Goal: Task Accomplishment & Management: Manage account settings

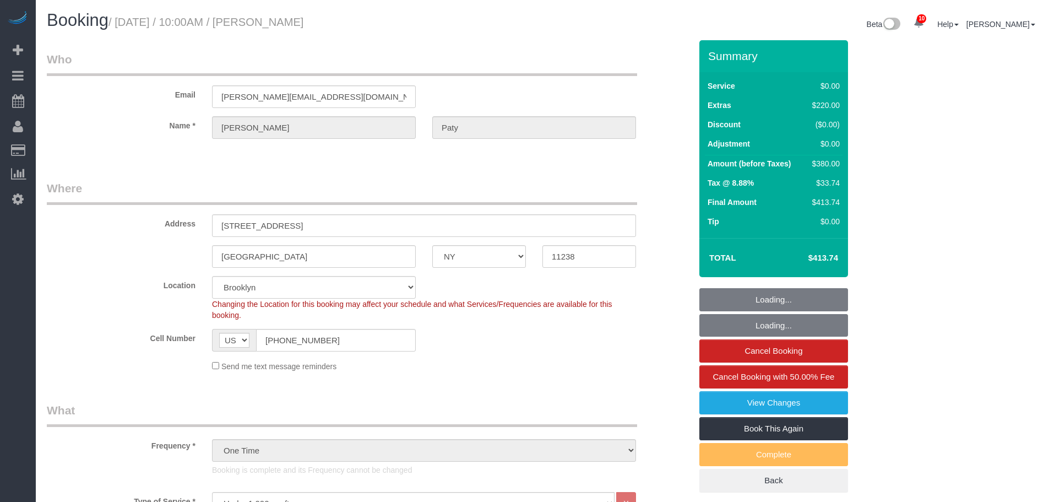
select select "NY"
select select "1"
select select "spot1"
select select "number:89"
select select "number:90"
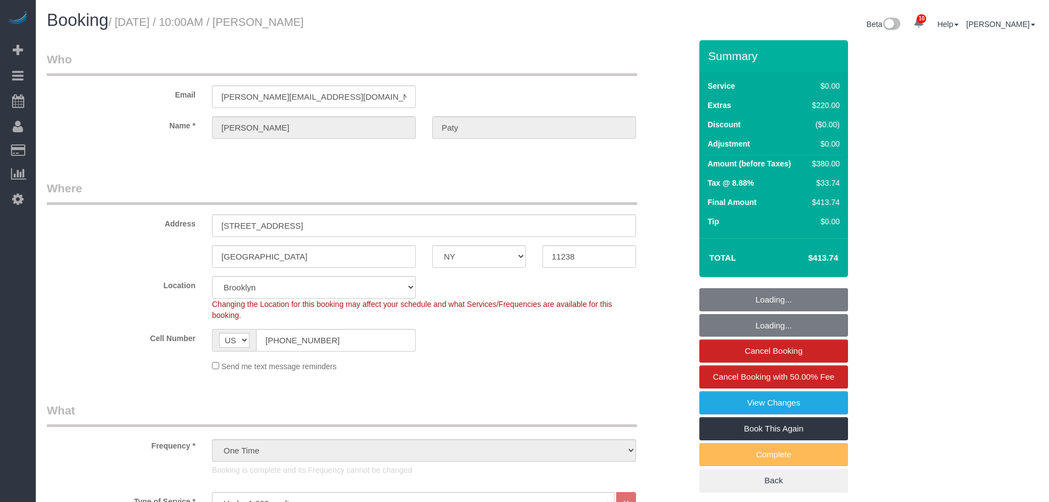
select select "number:15"
select select "number:5"
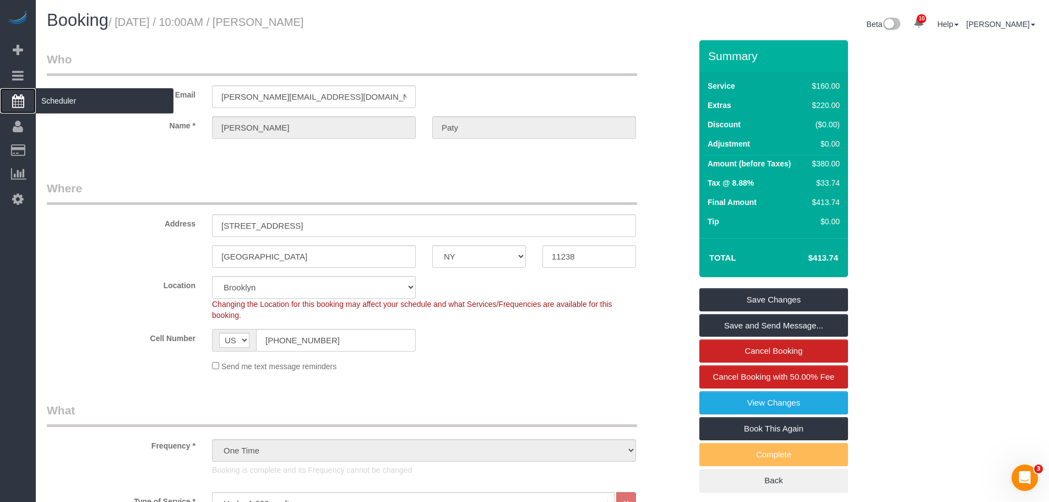
click at [79, 104] on span "Scheduler" at bounding box center [105, 100] width 138 height 25
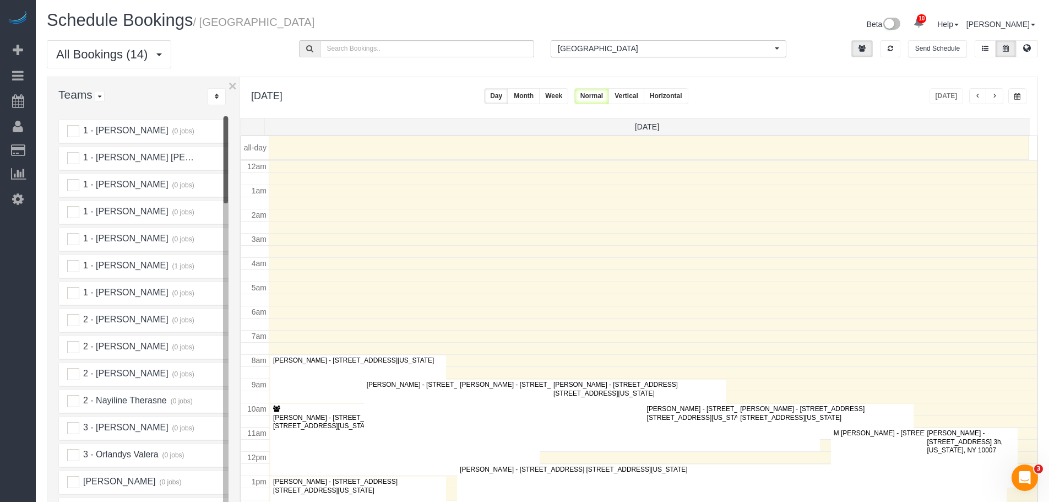
scroll to position [146, 0]
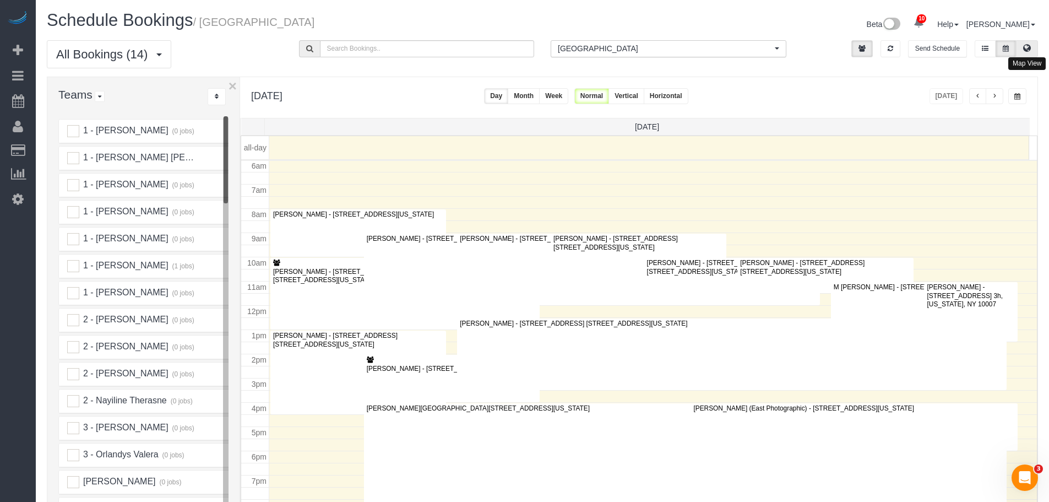
click at [1029, 43] on button at bounding box center [1027, 48] width 22 height 17
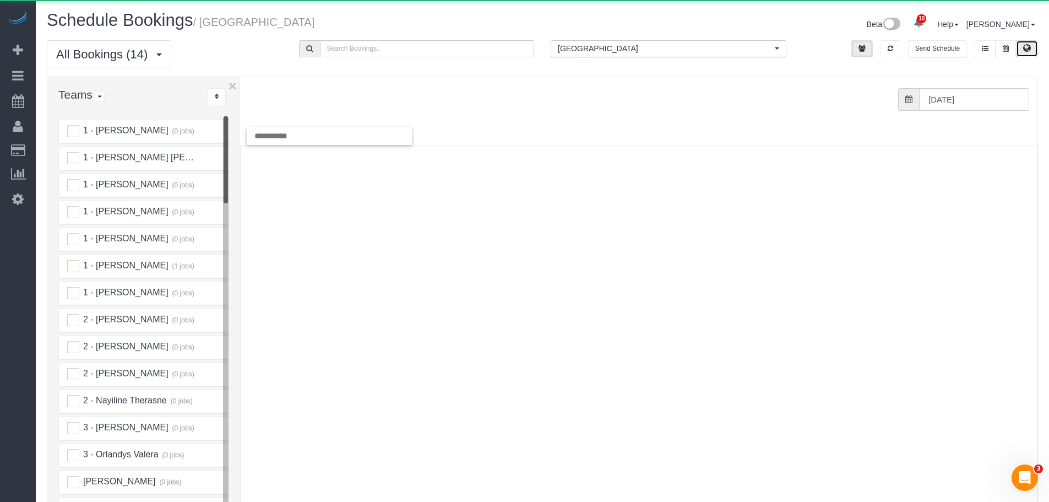
click at [697, 46] on span "[GEOGRAPHIC_DATA]" at bounding box center [665, 48] width 214 height 11
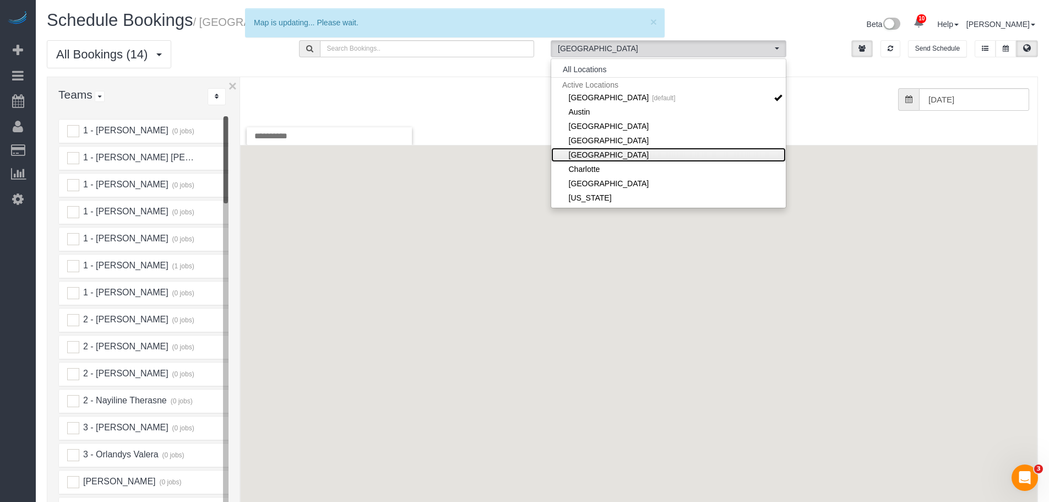
click at [599, 151] on link "[GEOGRAPHIC_DATA]" at bounding box center [668, 155] width 235 height 14
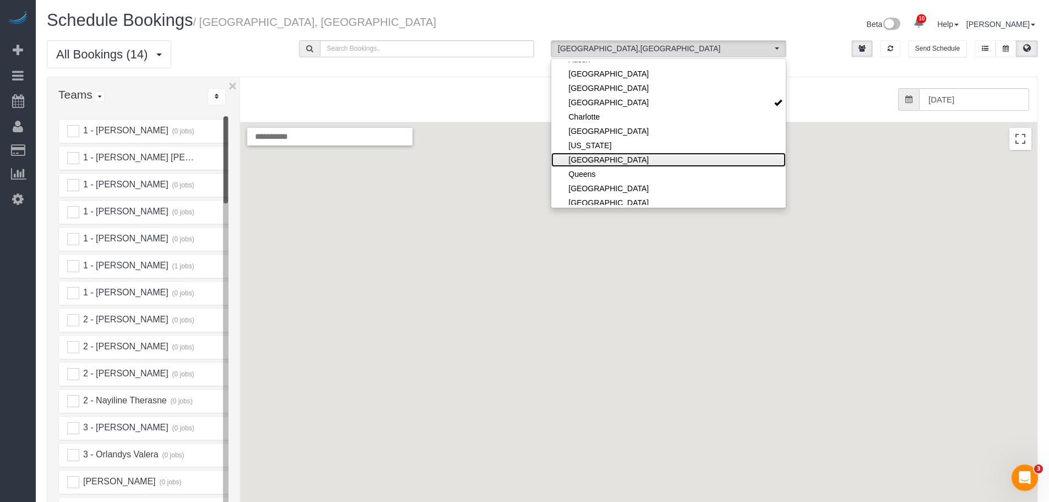
scroll to position [110, 0]
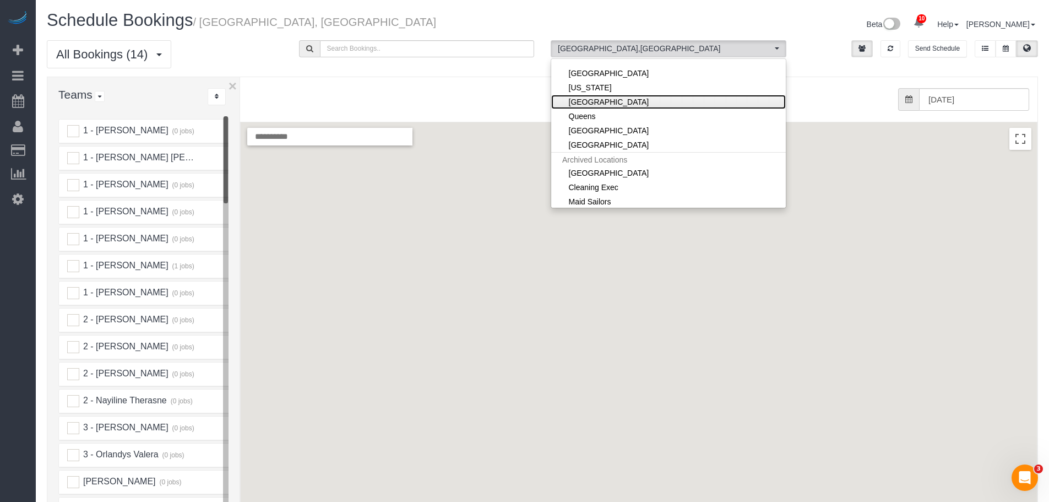
drag, startPoint x: 608, startPoint y: 108, endPoint x: 558, endPoint y: 121, distance: 51.6
click at [608, 108] on link "[GEOGRAPHIC_DATA]" at bounding box center [668, 102] width 235 height 14
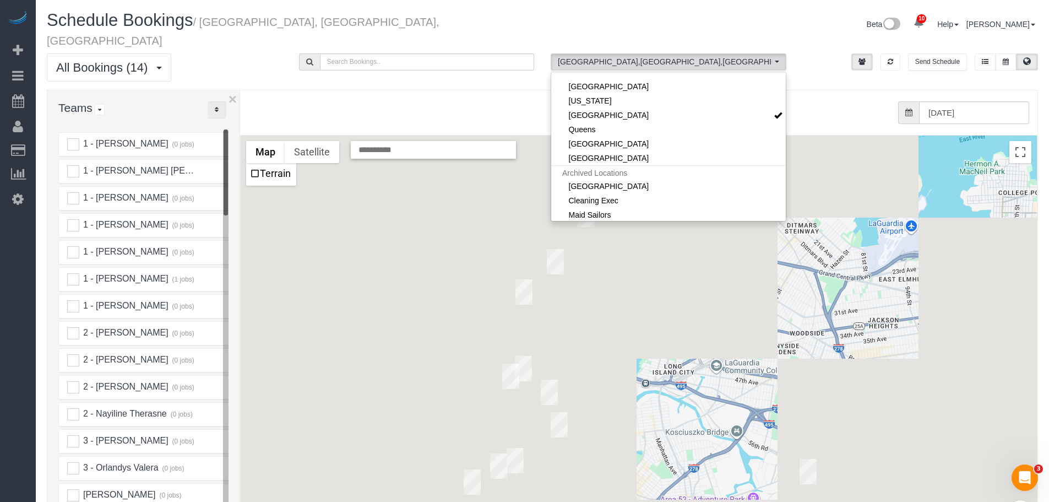
click at [218, 106] on icon "..." at bounding box center [217, 109] width 4 height 7
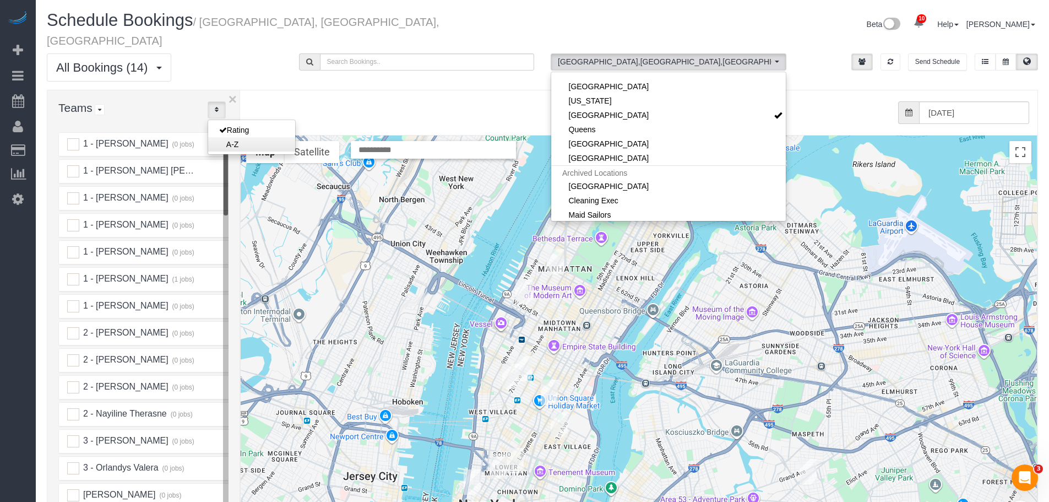
click at [227, 137] on link "A-Z" at bounding box center [251, 144] width 87 height 14
